Goal: Transaction & Acquisition: Download file/media

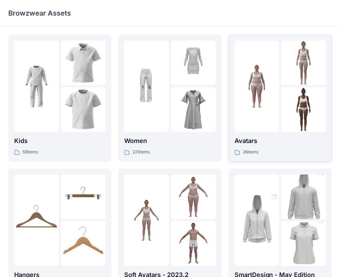
click at [274, 142] on p "Avatars" at bounding box center [280, 141] width 91 height 10
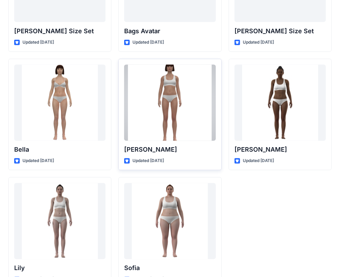
scroll to position [825, 0]
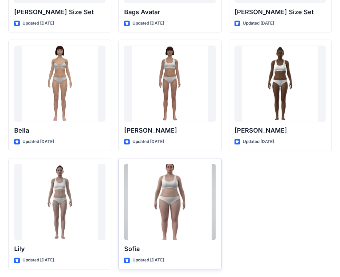
click at [147, 199] on div at bounding box center [169, 202] width 91 height 76
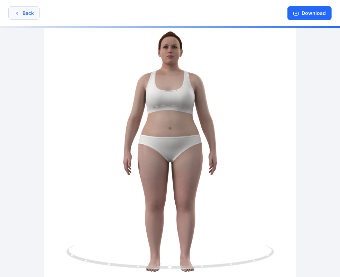
click at [26, 14] on button "Back" at bounding box center [24, 13] width 32 height 14
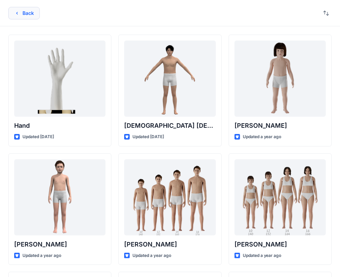
click at [23, 10] on button "Back" at bounding box center [24, 13] width 32 height 12
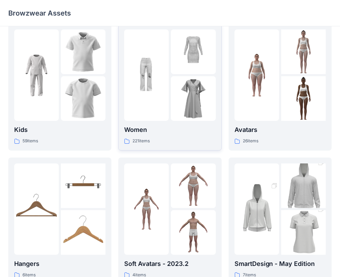
scroll to position [35, 0]
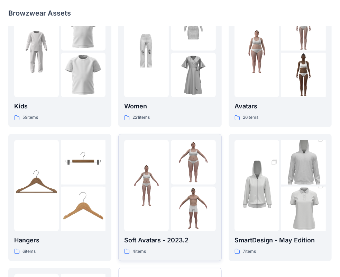
click at [170, 183] on div at bounding box center [169, 185] width 91 height 91
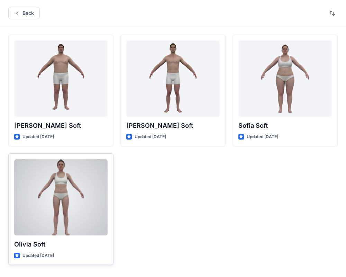
click at [62, 204] on div at bounding box center [60, 197] width 93 height 76
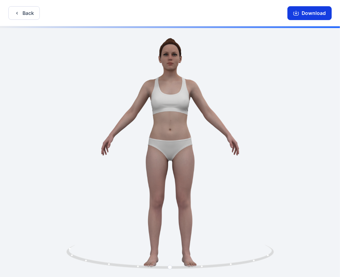
click at [309, 14] on button "Download" at bounding box center [310, 13] width 44 height 14
click at [29, 15] on button "Back" at bounding box center [24, 13] width 32 height 14
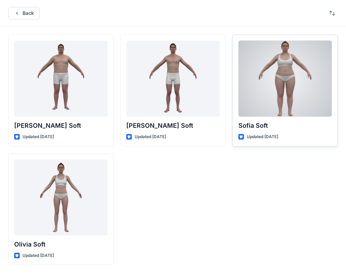
click at [297, 64] on div at bounding box center [285, 79] width 93 height 76
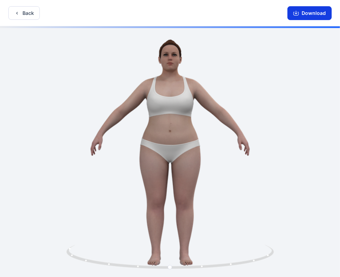
click at [317, 12] on button "Download" at bounding box center [310, 13] width 44 height 14
click at [22, 14] on button "Back" at bounding box center [24, 13] width 32 height 14
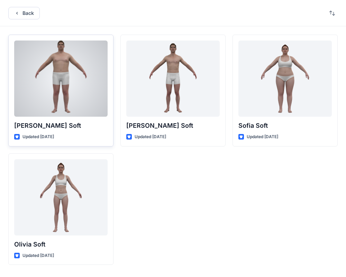
click at [66, 77] on div at bounding box center [60, 79] width 93 height 76
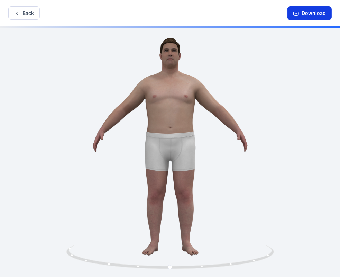
click at [312, 16] on button "Download" at bounding box center [310, 13] width 44 height 14
click at [26, 15] on button "Back" at bounding box center [24, 13] width 32 height 14
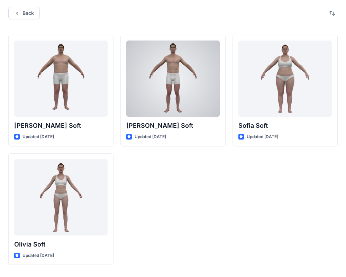
click at [167, 93] on div at bounding box center [172, 79] width 93 height 76
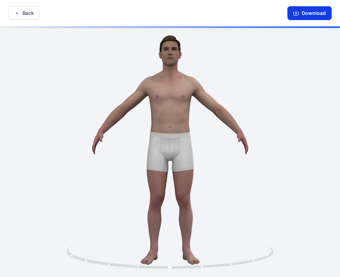
click at [306, 13] on button "Download" at bounding box center [310, 13] width 44 height 14
click at [27, 12] on button "Back" at bounding box center [24, 13] width 32 height 14
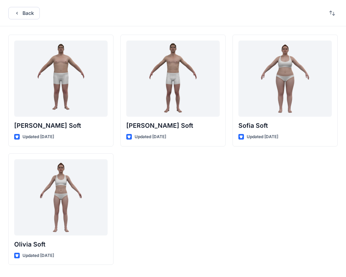
click at [27, 12] on button "Back" at bounding box center [24, 13] width 32 height 12
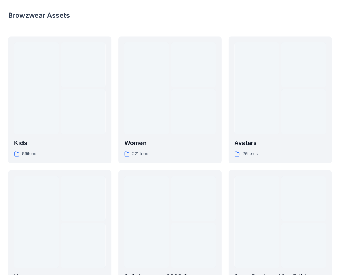
scroll to position [35, 0]
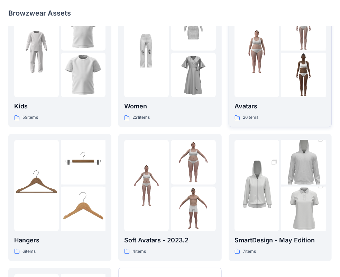
click at [272, 82] on div at bounding box center [257, 51] width 45 height 91
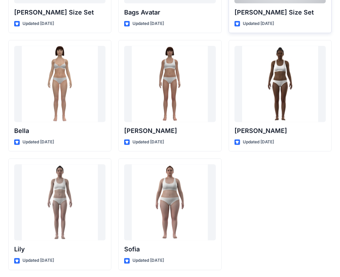
scroll to position [825, 0]
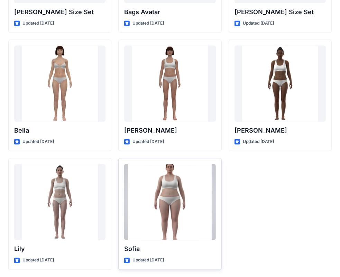
click at [188, 190] on div at bounding box center [169, 202] width 91 height 76
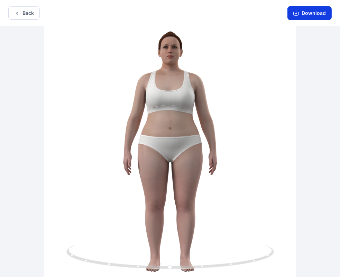
click at [312, 14] on button "Download" at bounding box center [310, 13] width 44 height 14
click at [23, 12] on button "Back" at bounding box center [24, 13] width 32 height 14
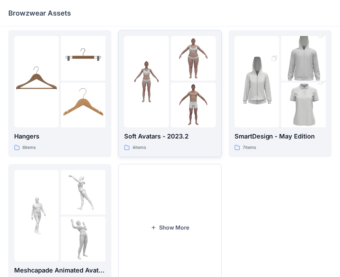
scroll to position [172, 0]
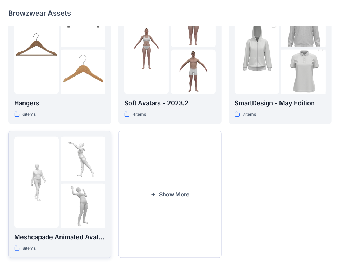
click at [71, 234] on p "Meshcapade Animated Avatars" at bounding box center [59, 237] width 91 height 10
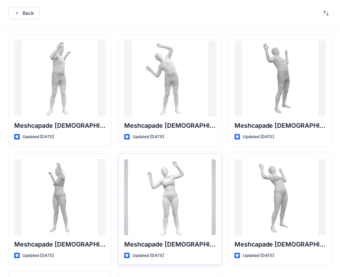
click at [176, 201] on div at bounding box center [169, 197] width 91 height 76
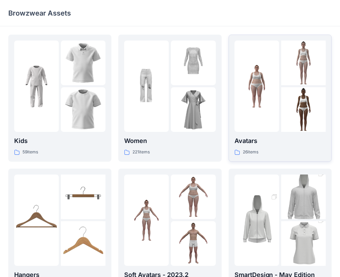
click at [270, 115] on div at bounding box center [257, 86] width 45 height 91
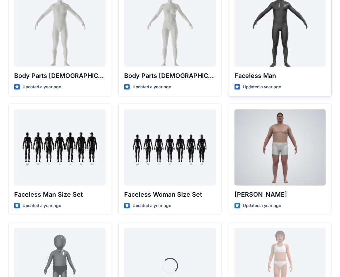
scroll to position [312, 0]
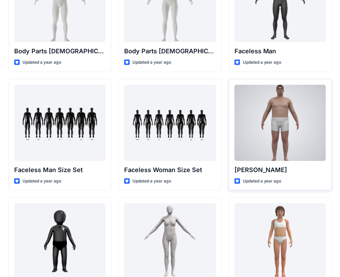
click at [255, 139] on div at bounding box center [280, 123] width 91 height 76
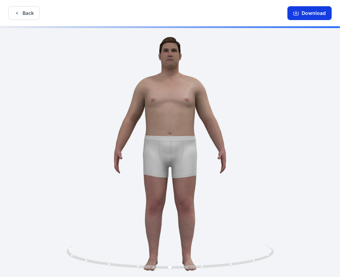
click at [292, 12] on button "Download" at bounding box center [310, 13] width 44 height 14
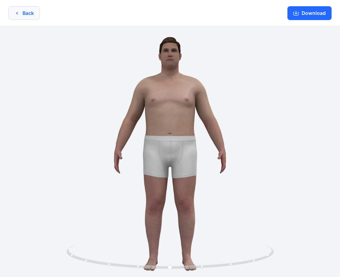
click at [20, 12] on button "Back" at bounding box center [24, 13] width 32 height 14
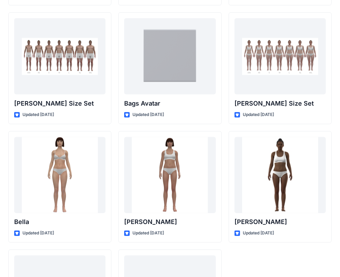
scroll to position [721, 0]
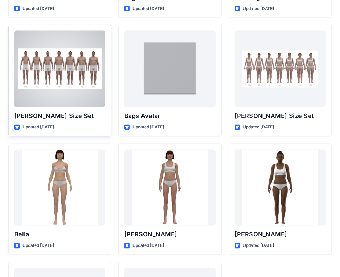
drag, startPoint x: 68, startPoint y: 79, endPoint x: 100, endPoint y: 79, distance: 31.8
click at [68, 79] on div at bounding box center [59, 69] width 91 height 76
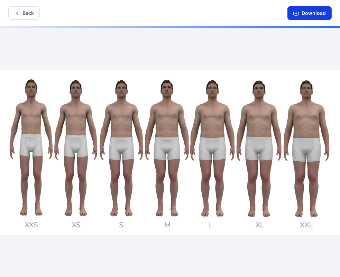
click at [306, 15] on button "Download" at bounding box center [310, 13] width 44 height 14
click at [20, 13] on button "Back" at bounding box center [24, 13] width 32 height 14
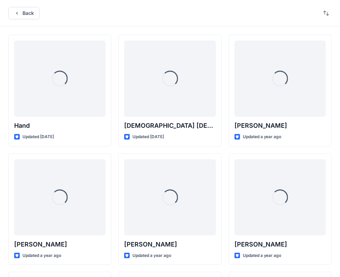
scroll to position [721, 0]
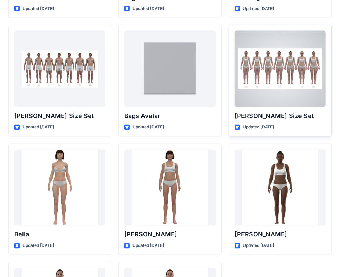
click at [267, 69] on div at bounding box center [280, 69] width 91 height 76
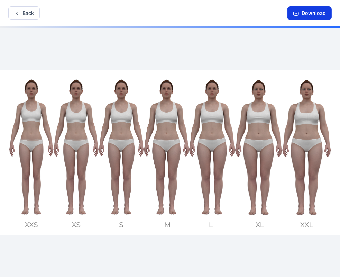
click at [303, 14] on button "Download" at bounding box center [310, 13] width 44 height 14
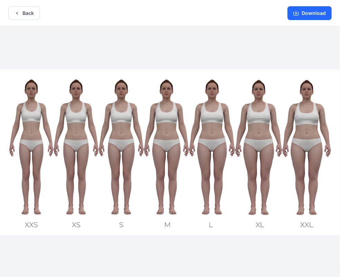
drag, startPoint x: 297, startPoint y: 3, endPoint x: 299, endPoint y: -2, distance: 5.5
